Goal: Information Seeking & Learning: Learn about a topic

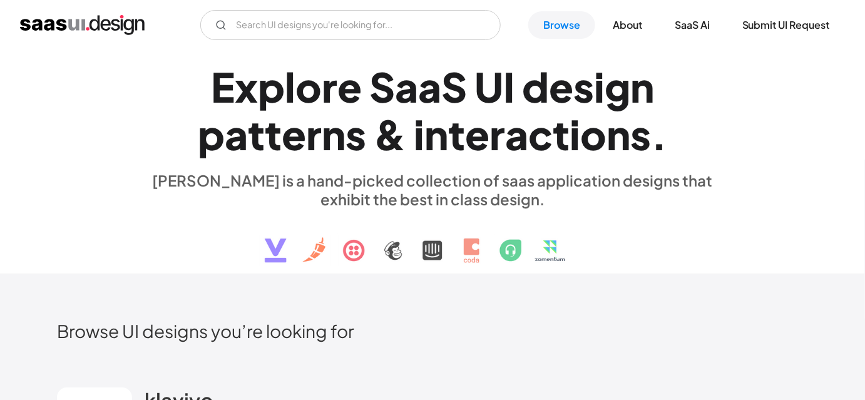
click at [804, 337] on h2 "Browse UI designs you’re looking for" at bounding box center [432, 331] width 751 height 22
click at [664, 267] on div "E x p l o r e S a a S U I d e s i g n p a t t e r n s & i n t e r a c t i o n s…" at bounding box center [433, 162] width 576 height 224
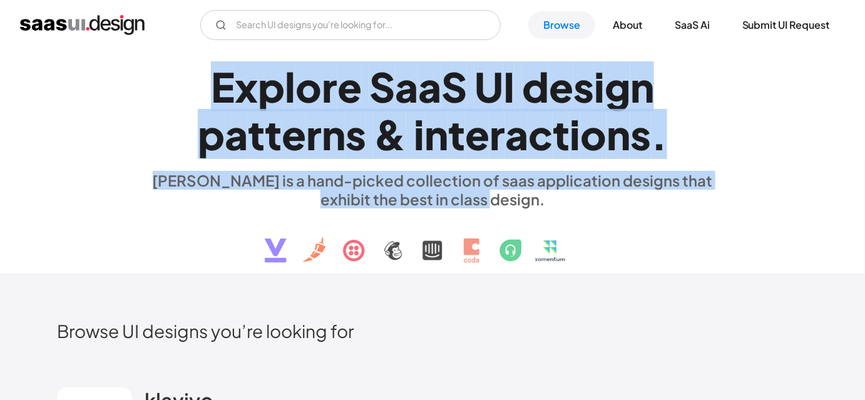
drag, startPoint x: 208, startPoint y: 85, endPoint x: 506, endPoint y: 206, distance: 322.1
click at [506, 206] on div "E x p l o r e S a a S U I d e s i g n p a t t e r n s & i n t e r a c t i o n s…" at bounding box center [433, 162] width 576 height 224
click at [506, 206] on div "[PERSON_NAME] is a hand-picked collection of saas application designs that exhi…" at bounding box center [433, 190] width 576 height 38
drag, startPoint x: 507, startPoint y: 205, endPoint x: 222, endPoint y: 93, distance: 306.7
click at [222, 93] on div "E x p l o r e S a a S U I d e s i g n p a t t e r n s & i n t e r a c t i o n s…" at bounding box center [433, 162] width 576 height 224
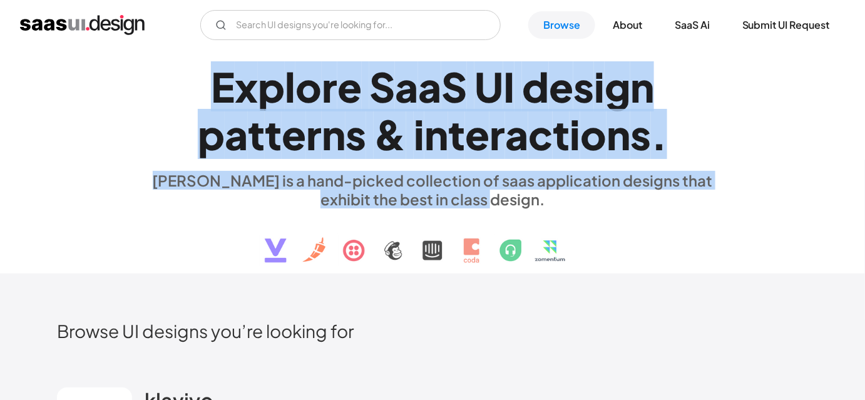
click at [222, 93] on div "E" at bounding box center [223, 87] width 24 height 48
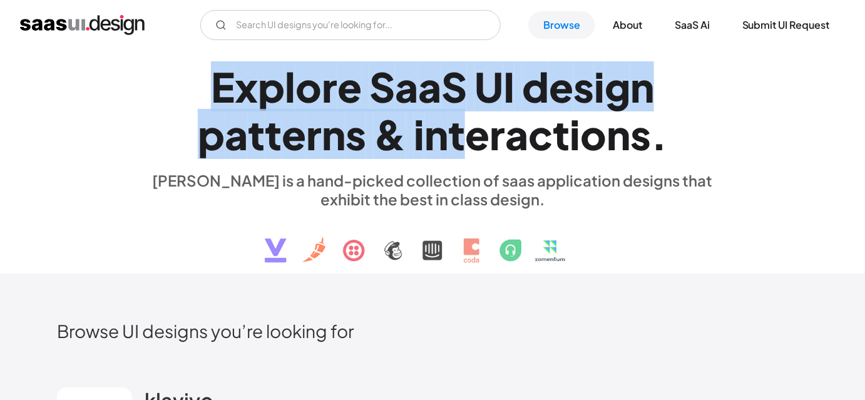
drag, startPoint x: 210, startPoint y: 89, endPoint x: 461, endPoint y: 134, distance: 254.4
click at [461, 134] on h1 "E x p l o r e S a a S U I d e s i g n p a t t e r n s & i n t e r a c t i o n s…" at bounding box center [433, 111] width 576 height 96
click at [426, 141] on div "n" at bounding box center [436, 134] width 24 height 48
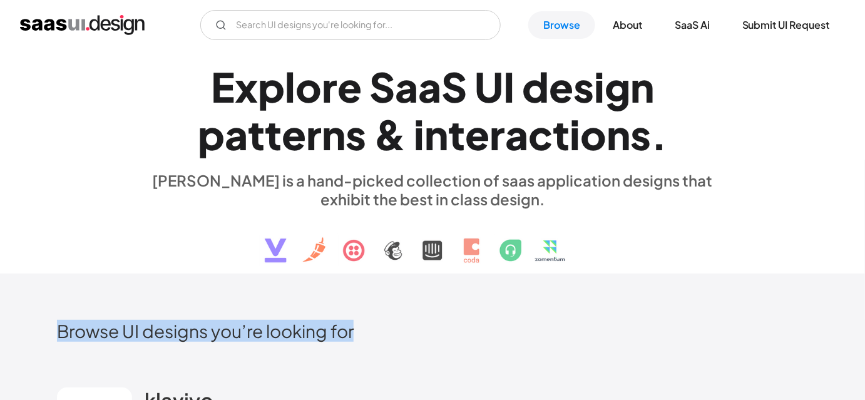
drag, startPoint x: 49, startPoint y: 324, endPoint x: 384, endPoint y: 336, distance: 335.8
